Goal: Task Accomplishment & Management: Manage account settings

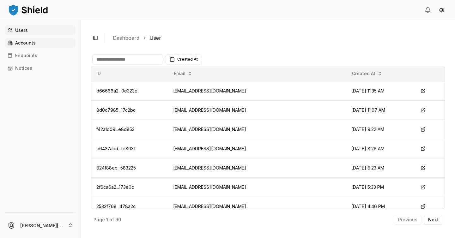
click at [42, 42] on link "Accounts" at bounding box center [40, 43] width 71 height 10
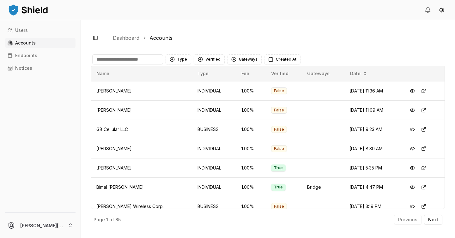
click at [153, 58] on input at bounding box center [127, 59] width 71 height 10
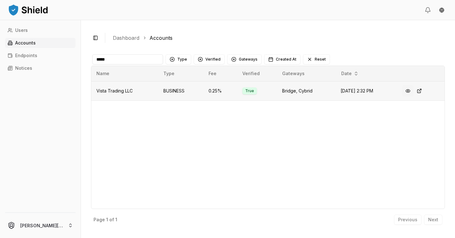
type input "*****"
click at [410, 90] on button at bounding box center [408, 90] width 11 height 11
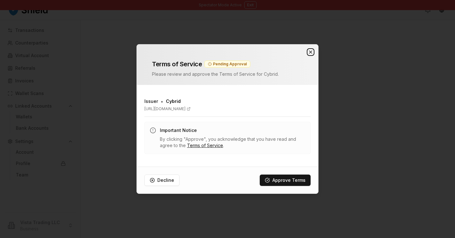
click at [309, 53] on icon "button" at bounding box center [310, 52] width 5 height 5
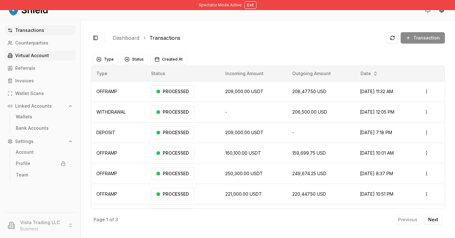
click at [45, 55] on p "Virtual Account" at bounding box center [32, 55] width 34 height 4
click at [44, 42] on p "Counterparties" at bounding box center [31, 43] width 33 height 4
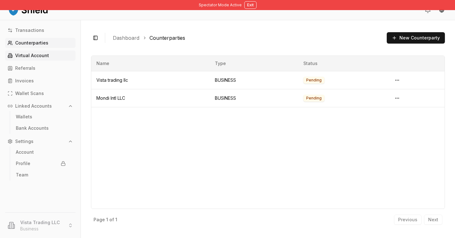
click at [44, 57] on p "Virtual Account" at bounding box center [32, 55] width 34 height 4
click at [50, 52] on link "Virtual Account" at bounding box center [40, 56] width 71 height 10
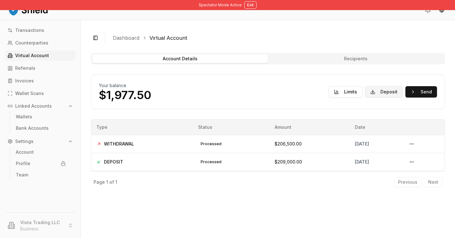
click at [385, 95] on button "Deposit" at bounding box center [384, 91] width 38 height 11
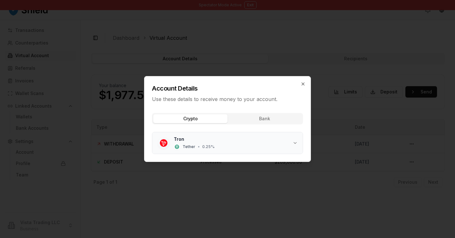
click at [262, 145] on div "Tron Tether • 0.25 %" at bounding box center [233, 143] width 119 height 14
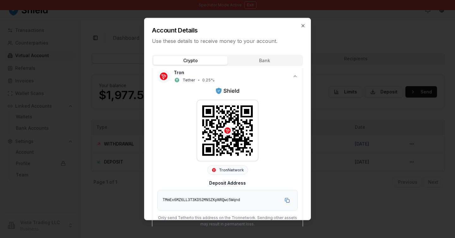
scroll to position [9, 0]
click at [307, 23] on div "Account Details Use these details to receive money to your account." at bounding box center [228, 31] width 166 height 27
click at [303, 23] on icon "button" at bounding box center [303, 25] width 5 height 5
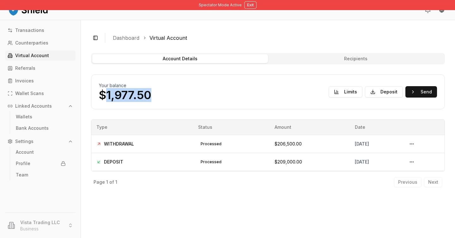
drag, startPoint x: 105, startPoint y: 93, endPoint x: 174, endPoint y: 92, distance: 68.6
click at [174, 92] on div "Your balance $1,977.50 Limits Deposit Send" at bounding box center [268, 92] width 338 height 19
copy p "1,977.50"
click at [419, 91] on button "Send" at bounding box center [422, 91] width 32 height 11
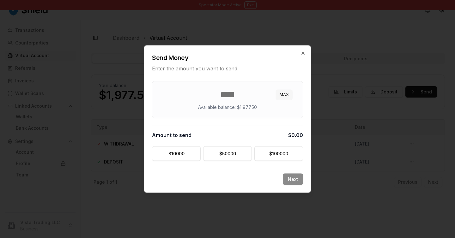
click at [285, 96] on button "MAX" at bounding box center [284, 95] width 17 height 10
type input "******"
click at [296, 187] on div "Next" at bounding box center [228, 183] width 166 height 19
click at [296, 181] on button "Next" at bounding box center [293, 179] width 20 height 11
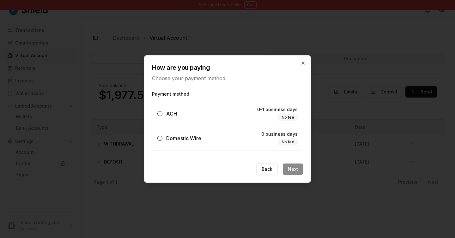
click at [252, 145] on label "Domestic Wire 0 business days No fee" at bounding box center [227, 138] width 151 height 25
click at [163, 141] on button "Domestic Wire 0 business days No fee" at bounding box center [159, 138] width 5 height 5
click at [293, 172] on button "Next" at bounding box center [293, 169] width 20 height 11
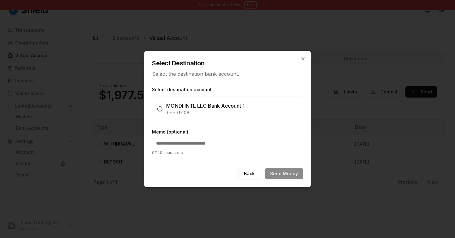
click at [225, 130] on label "Memo (optional)" at bounding box center [227, 132] width 151 height 6
click at [225, 138] on input "Memo (optional)" at bounding box center [227, 143] width 151 height 11
click at [302, 58] on icon "button" at bounding box center [303, 59] width 3 height 3
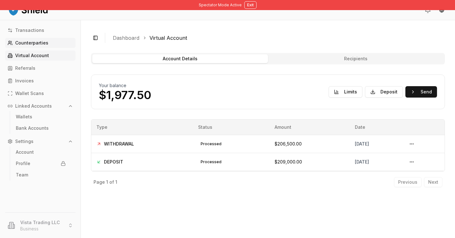
click at [48, 46] on link "Counterparties" at bounding box center [40, 43] width 71 height 10
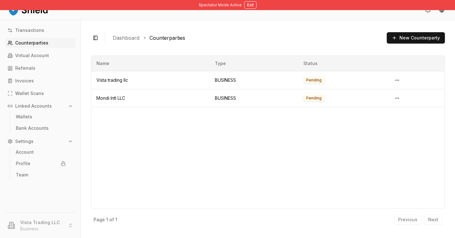
click at [60, 47] on link "Counterparties" at bounding box center [40, 43] width 71 height 10
click at [403, 82] on html "Spectator Mode Active Exit Transactions Counterparties Virtual Account Referral…" at bounding box center [227, 119] width 455 height 238
click at [387, 116] on span "View Details" at bounding box center [375, 116] width 26 height 6
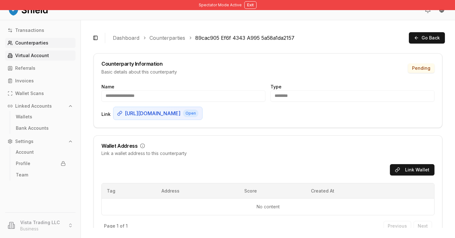
click at [53, 58] on link "Virtual Account" at bounding box center [40, 56] width 71 height 10
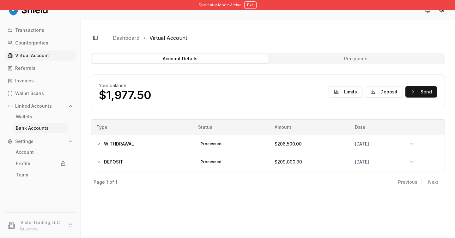
click at [41, 129] on p "Bank Accounts" at bounding box center [32, 128] width 33 height 4
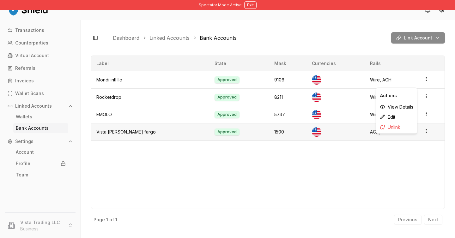
click at [424, 132] on icon "button" at bounding box center [426, 131] width 5 height 5
click at [427, 37] on div "Link Account" at bounding box center [419, 37] width 54 height 11
click at [432, 38] on div "Link Account" at bounding box center [419, 37] width 54 height 11
click at [435, 39] on div "Link Account" at bounding box center [419, 37] width 54 height 11
click at [426, 39] on div "Link Account" at bounding box center [419, 37] width 54 height 11
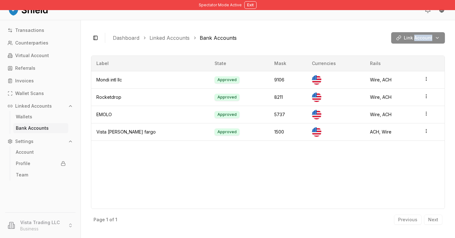
click at [426, 39] on div "Link Account" at bounding box center [419, 37] width 54 height 11
click at [453, 40] on div "Toggle Sidebar Dashboard Linked Accounts Bank Accounts Link Account Mondi intl …" at bounding box center [268, 129] width 374 height 218
click at [442, 40] on div "Link Account" at bounding box center [419, 37] width 54 height 11
click at [438, 40] on div "Link Account" at bounding box center [419, 37] width 54 height 11
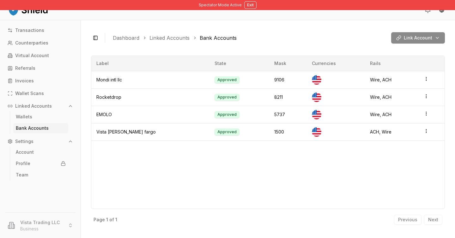
click at [438, 40] on div "Link Account" at bounding box center [419, 37] width 54 height 11
click at [299, 33] on div "Toggle Sidebar Dashboard Linked Accounts Bank Accounts Link Account" at bounding box center [268, 37] width 354 height 15
click at [411, 41] on div "Link Account" at bounding box center [419, 37] width 54 height 11
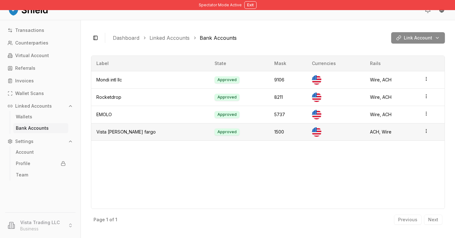
click at [424, 128] on td at bounding box center [432, 131] width 26 height 17
click at [424, 135] on td at bounding box center [432, 131] width 26 height 17
click at [423, 133] on html "Spectator Mode Active Exit Transactions Counterparties Virtual Account Referral…" at bounding box center [227, 119] width 455 height 238
click at [175, 30] on div "Toggle Sidebar Dashboard Linked Accounts Bank Accounts Link Account Mondi intl …" at bounding box center [268, 129] width 374 height 218
click at [417, 37] on div "Link Account" at bounding box center [419, 37] width 54 height 11
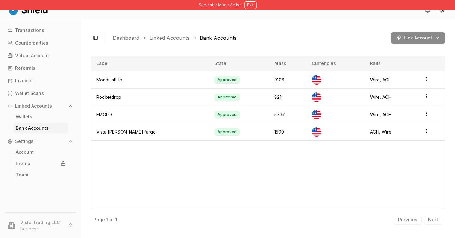
click at [453, 42] on div "Toggle Sidebar Dashboard Linked Accounts Bank Accounts Link Account Mondi intl …" at bounding box center [268, 129] width 374 height 218
click at [435, 42] on div "Link Account" at bounding box center [419, 37] width 54 height 11
click at [435, 41] on div "Link Account" at bounding box center [419, 37] width 54 height 11
click at [247, 5] on button "Exit" at bounding box center [250, 5] width 12 height 8
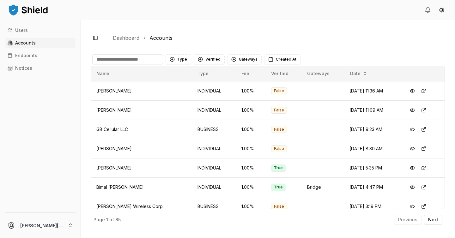
click at [134, 57] on input at bounding box center [127, 59] width 71 height 10
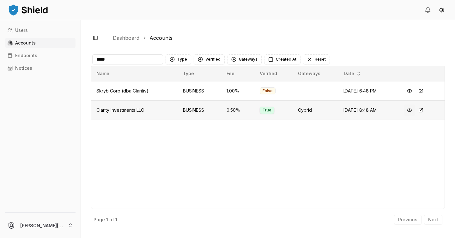
type input "*****"
click at [409, 112] on button at bounding box center [409, 110] width 11 height 11
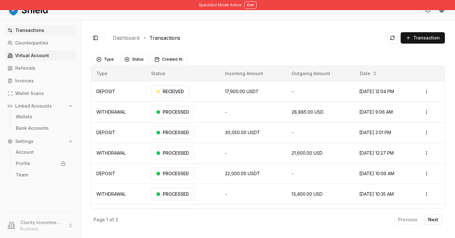
click at [51, 56] on link "Virtual Account" at bounding box center [40, 56] width 71 height 10
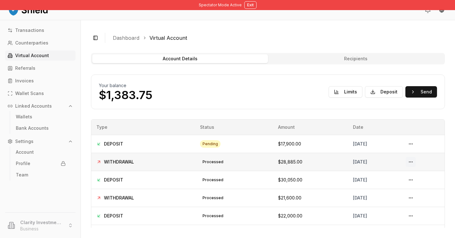
click at [415, 163] on button at bounding box center [411, 162] width 10 height 10
click at [416, 164] on button at bounding box center [411, 162] width 10 height 10
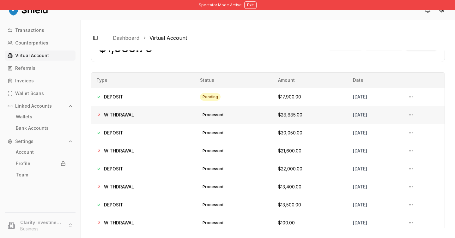
scroll to position [54, 0]
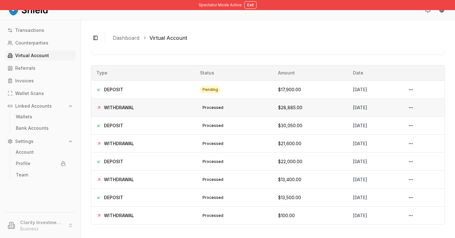
click at [273, 113] on td "$28,885.00" at bounding box center [310, 108] width 75 height 18
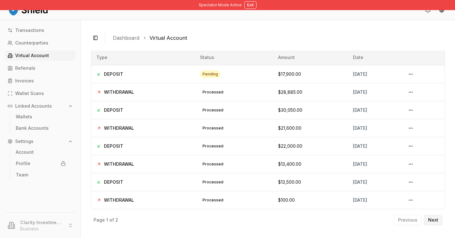
click at [438, 217] on button "Next" at bounding box center [433, 220] width 18 height 10
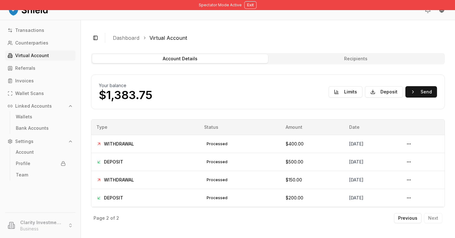
click at [412, 217] on p "Previous" at bounding box center [407, 218] width 19 height 4
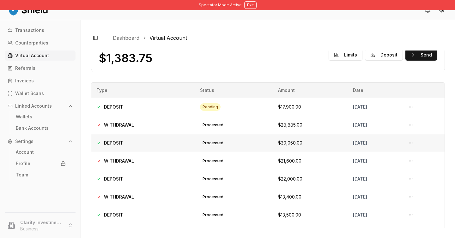
scroll to position [70, 0]
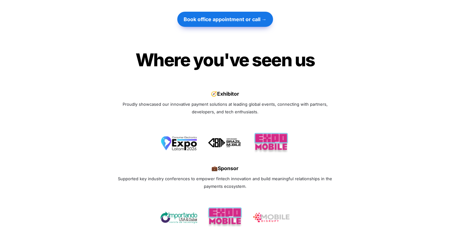
scroll to position [2254, 0]
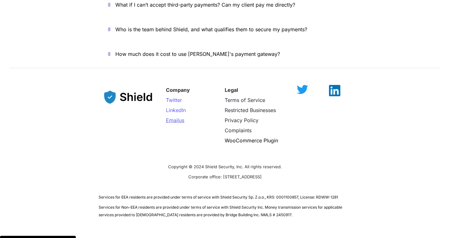
click at [180, 117] on span "us" at bounding box center [181, 120] width 5 height 6
